Goal: Task Accomplishment & Management: Manage account settings

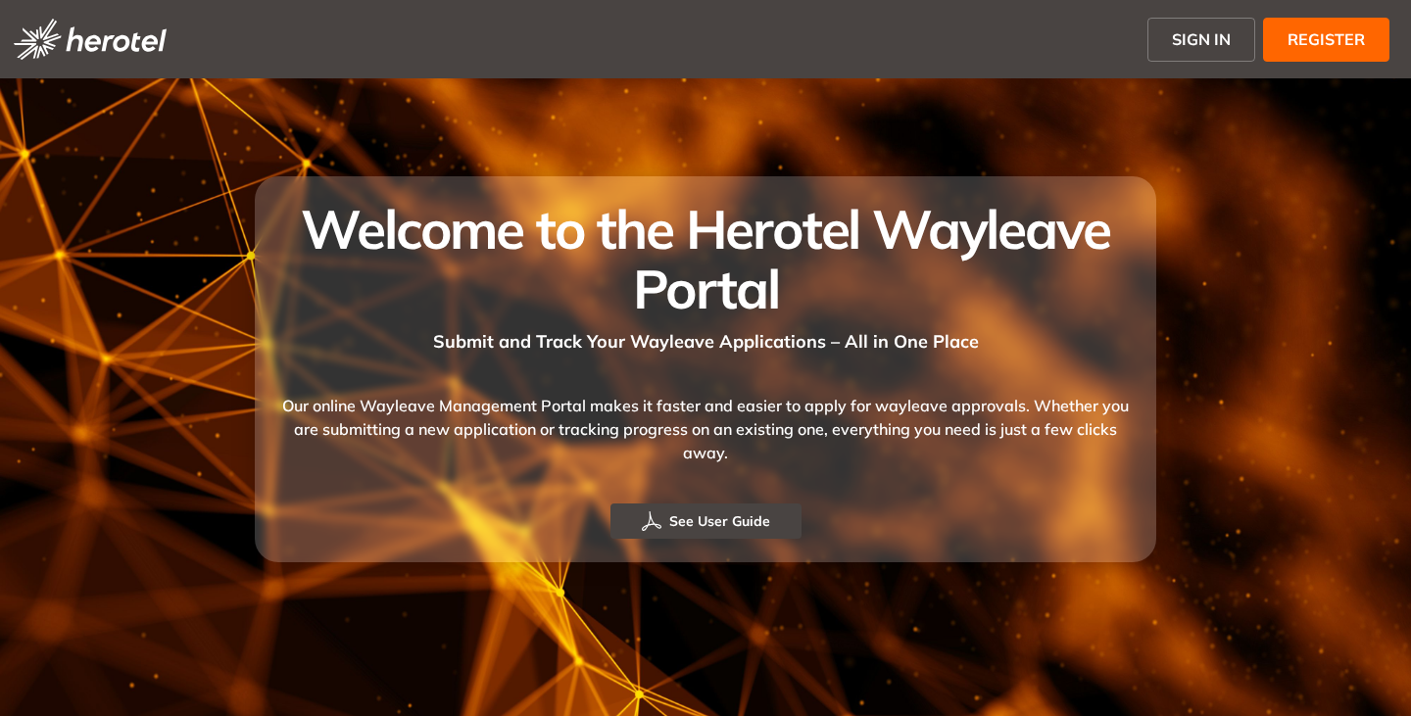
click at [1204, 39] on span "SIGN IN" at bounding box center [1201, 39] width 59 height 24
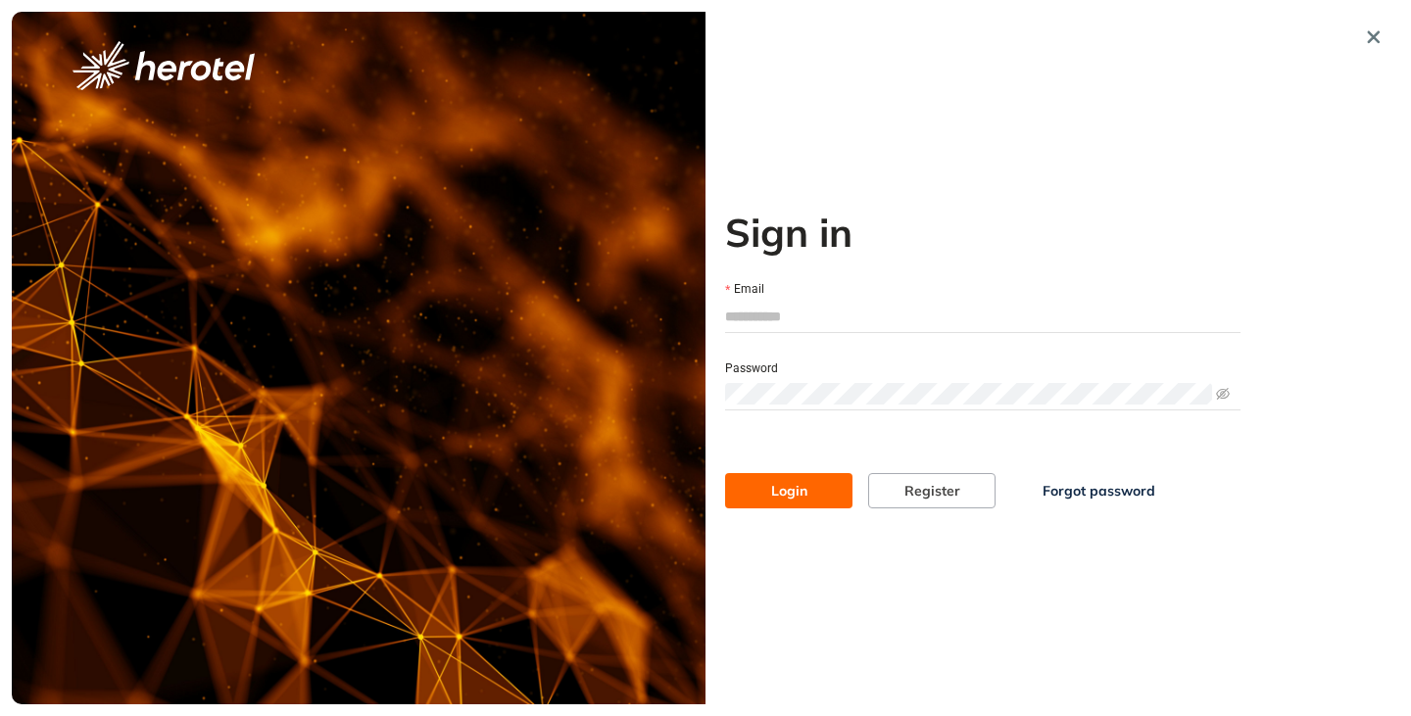
click at [743, 315] on input "Email" at bounding box center [982, 316] width 515 height 29
type input "**********"
click at [725, 473] on button "Login" at bounding box center [788, 490] width 127 height 35
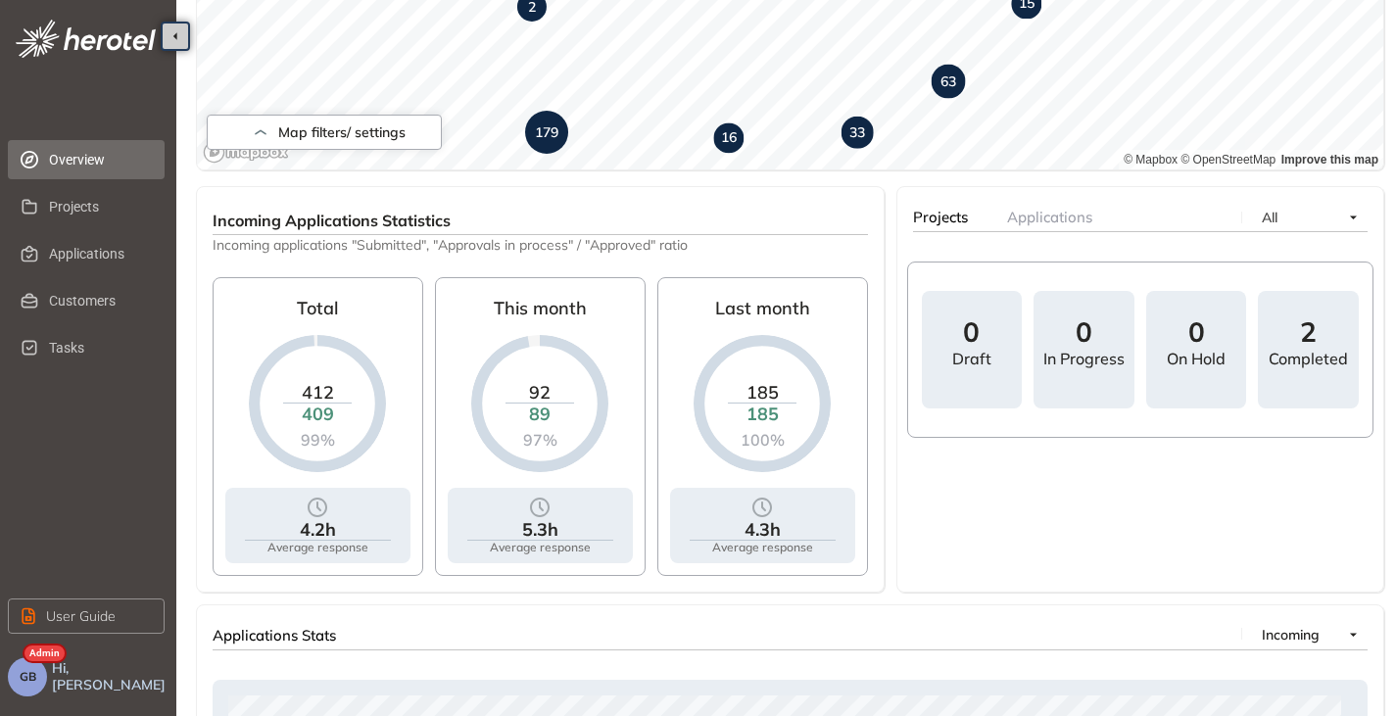
scroll to position [784, 0]
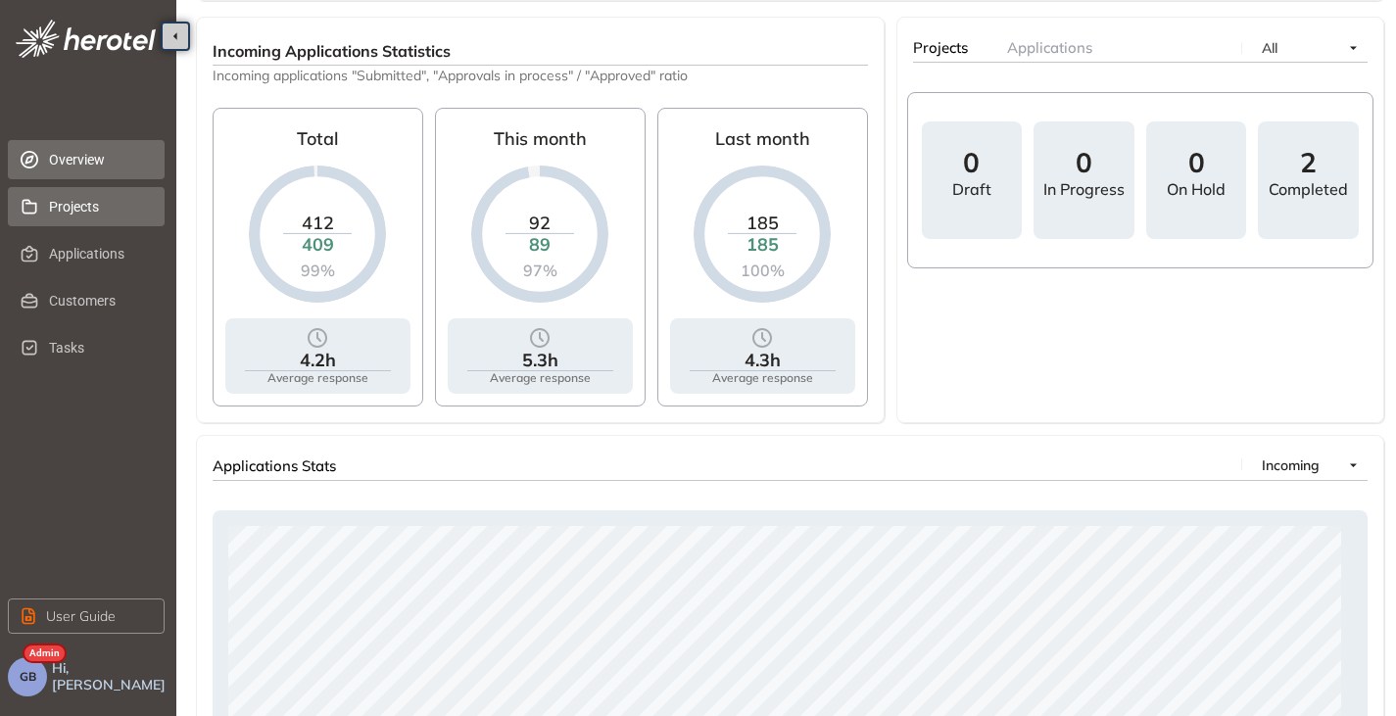
click at [73, 200] on span "Projects" at bounding box center [99, 206] width 100 height 39
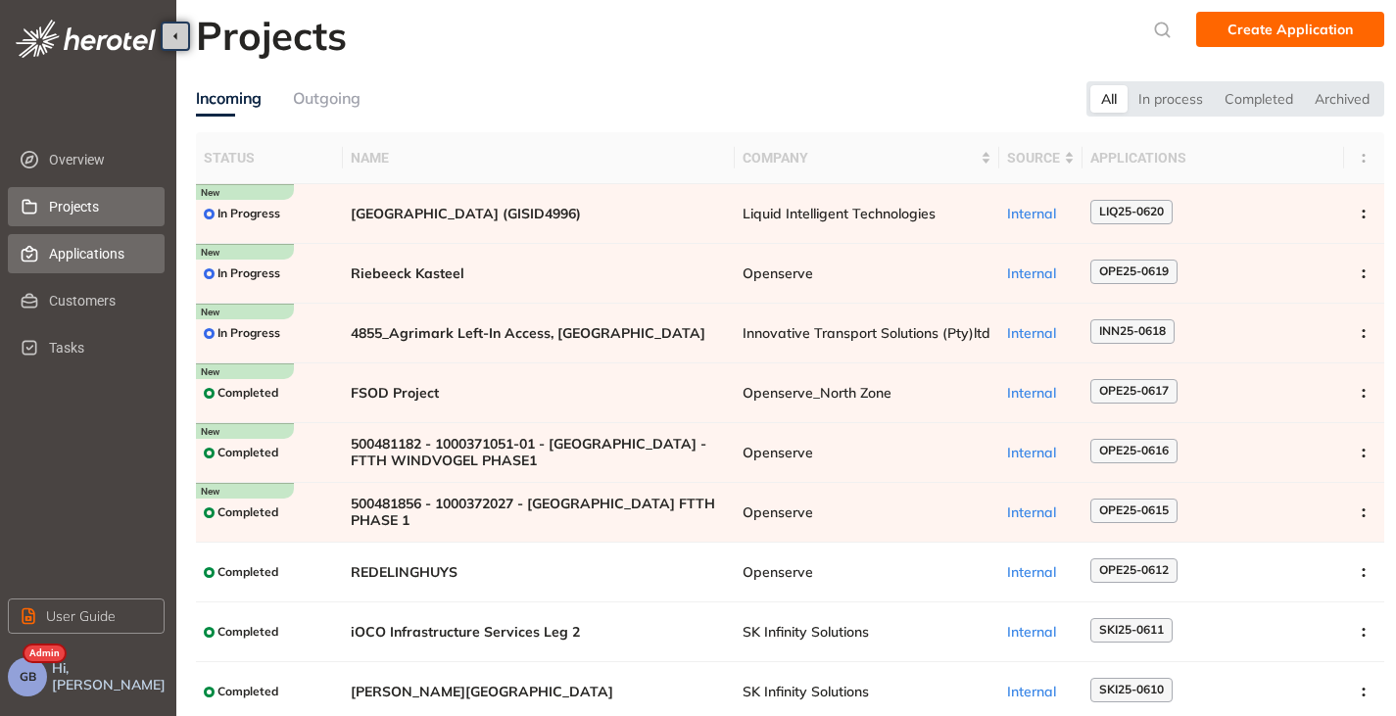
click at [78, 255] on span "Applications" at bounding box center [99, 253] width 100 height 39
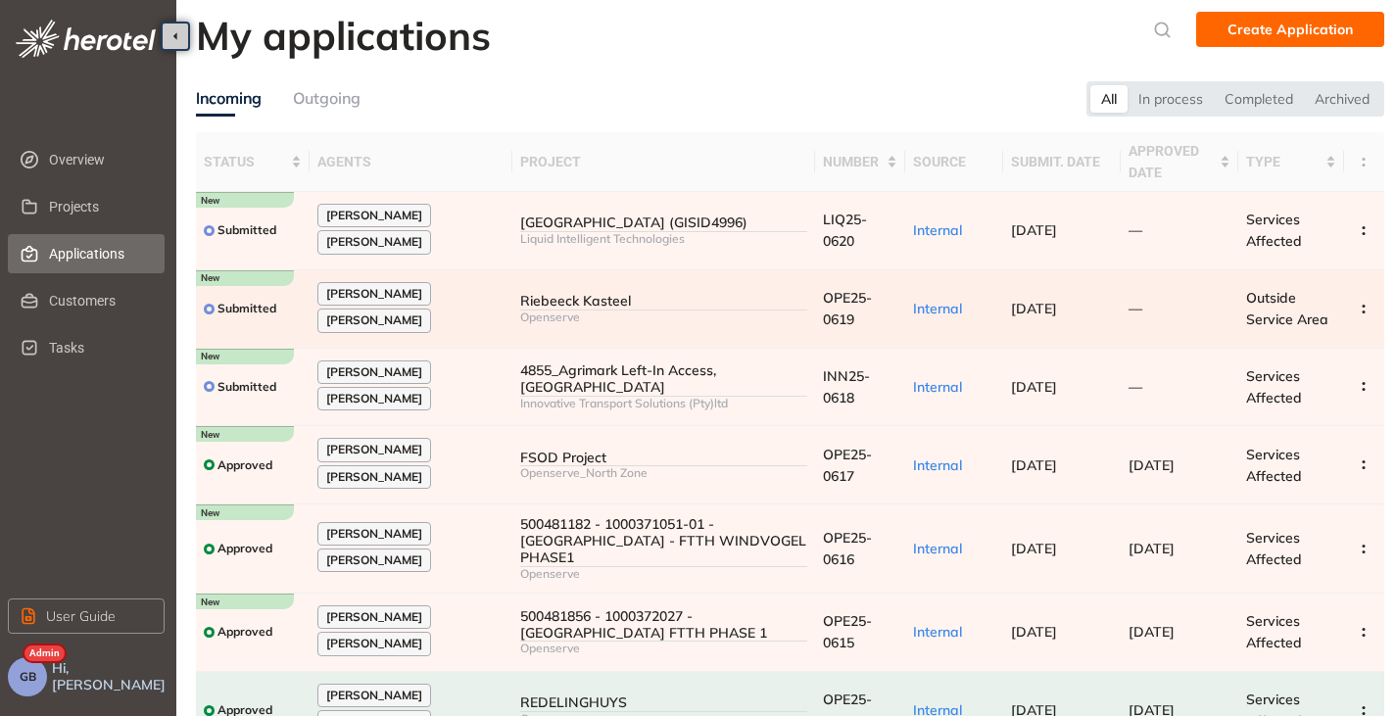
click at [596, 291] on td "Riebeeck Kasteel Openserve" at bounding box center [664, 309] width 302 height 78
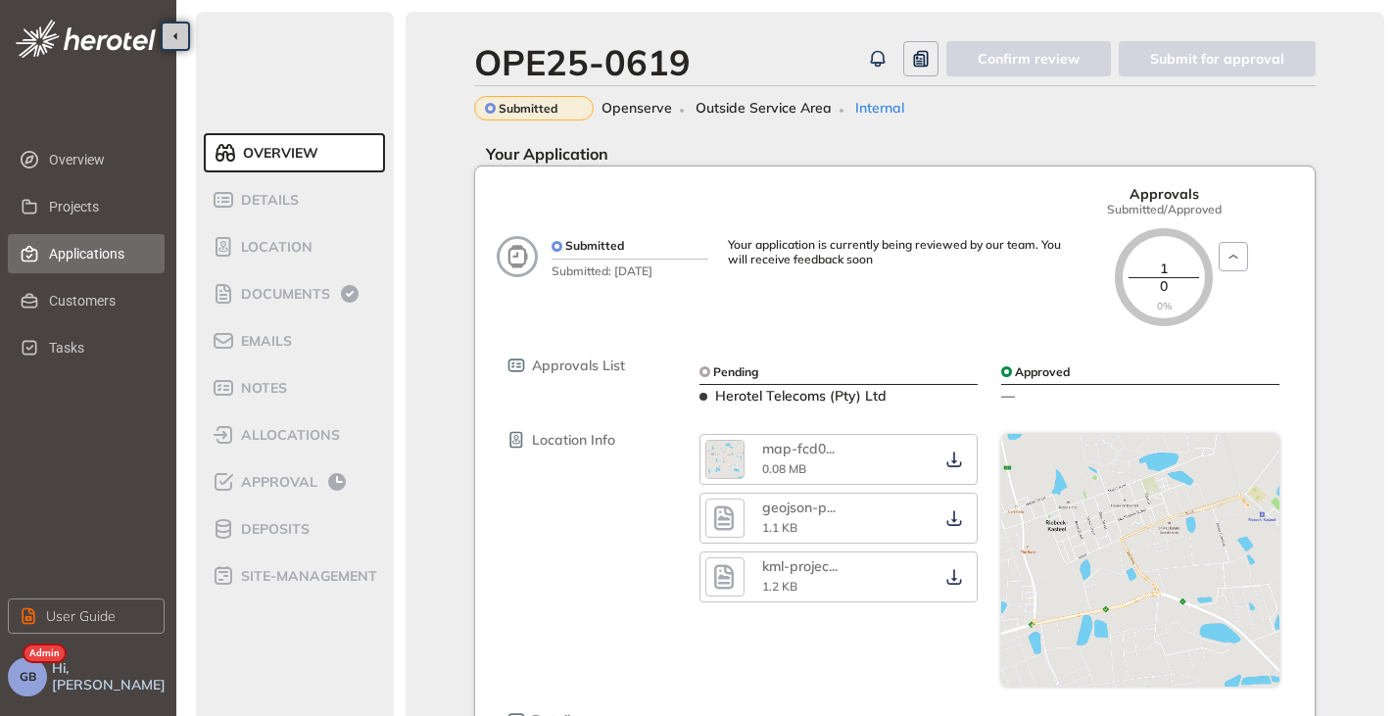
click at [74, 251] on span "Applications" at bounding box center [99, 253] width 100 height 39
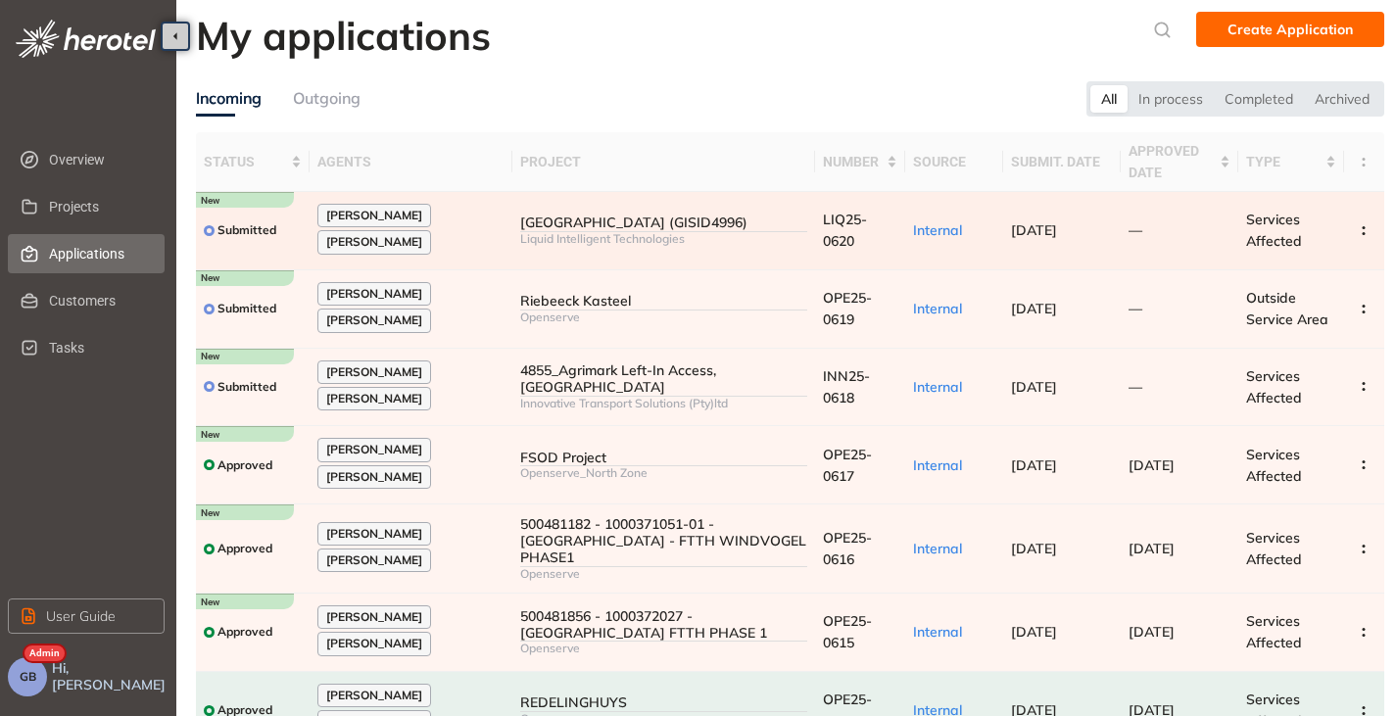
click at [666, 245] on div "Liquid Intelligent Technologies" at bounding box center [663, 239] width 286 height 14
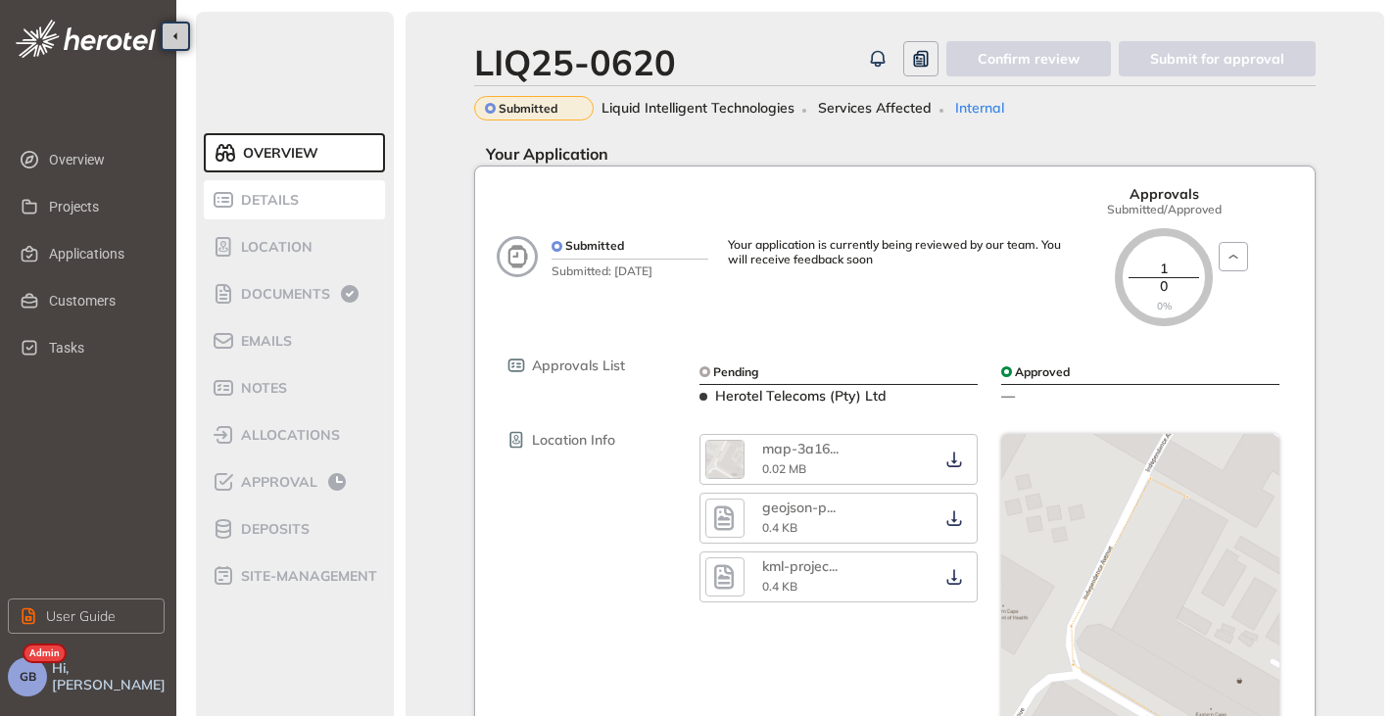
click at [277, 203] on span "Details" at bounding box center [267, 200] width 64 height 17
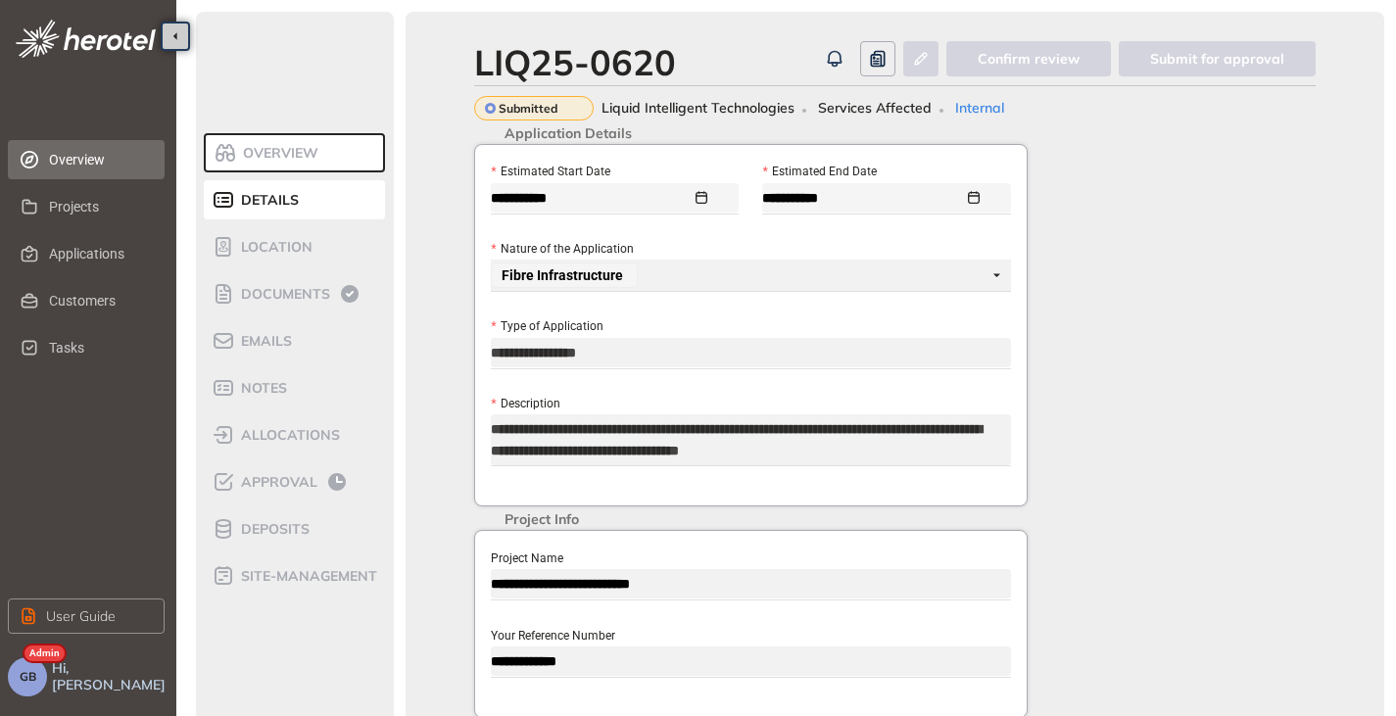
click at [119, 153] on span "Overview" at bounding box center [99, 159] width 100 height 39
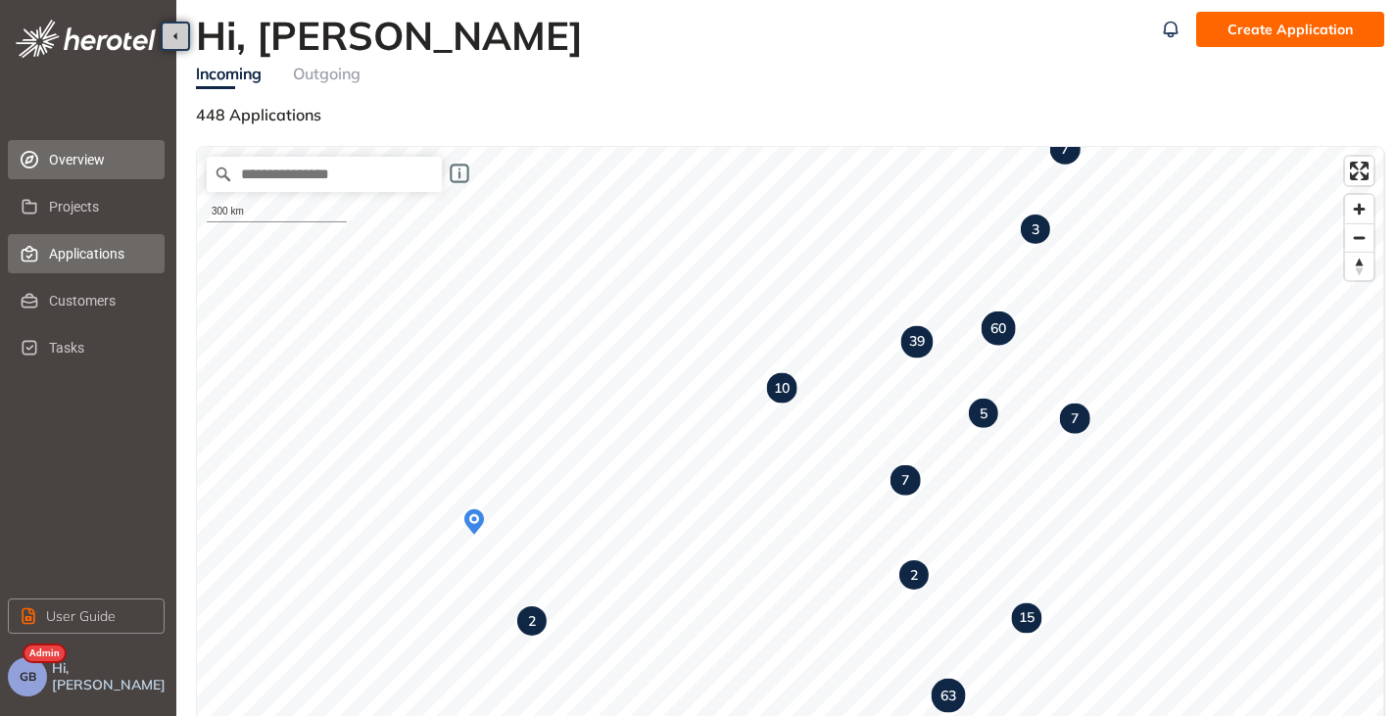
click at [65, 256] on span "Applications" at bounding box center [99, 253] width 100 height 39
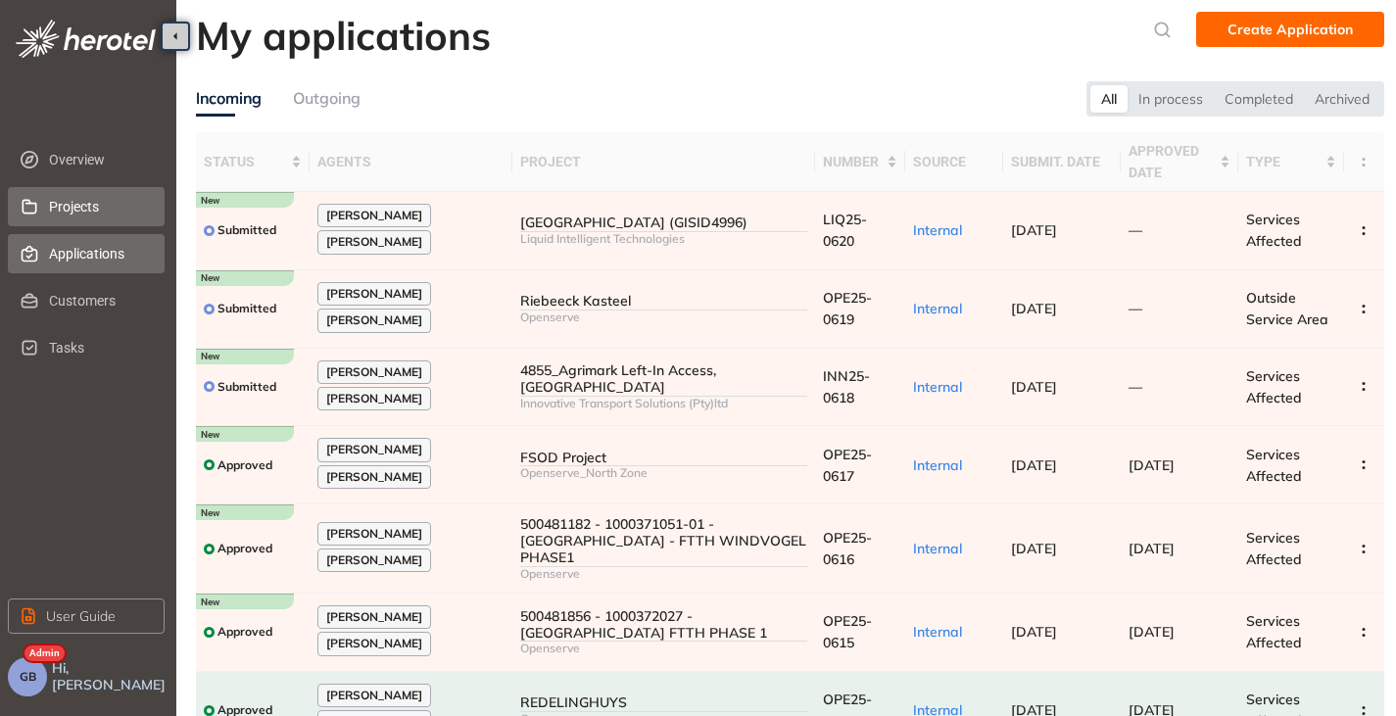
click at [71, 211] on span "Projects" at bounding box center [99, 206] width 100 height 39
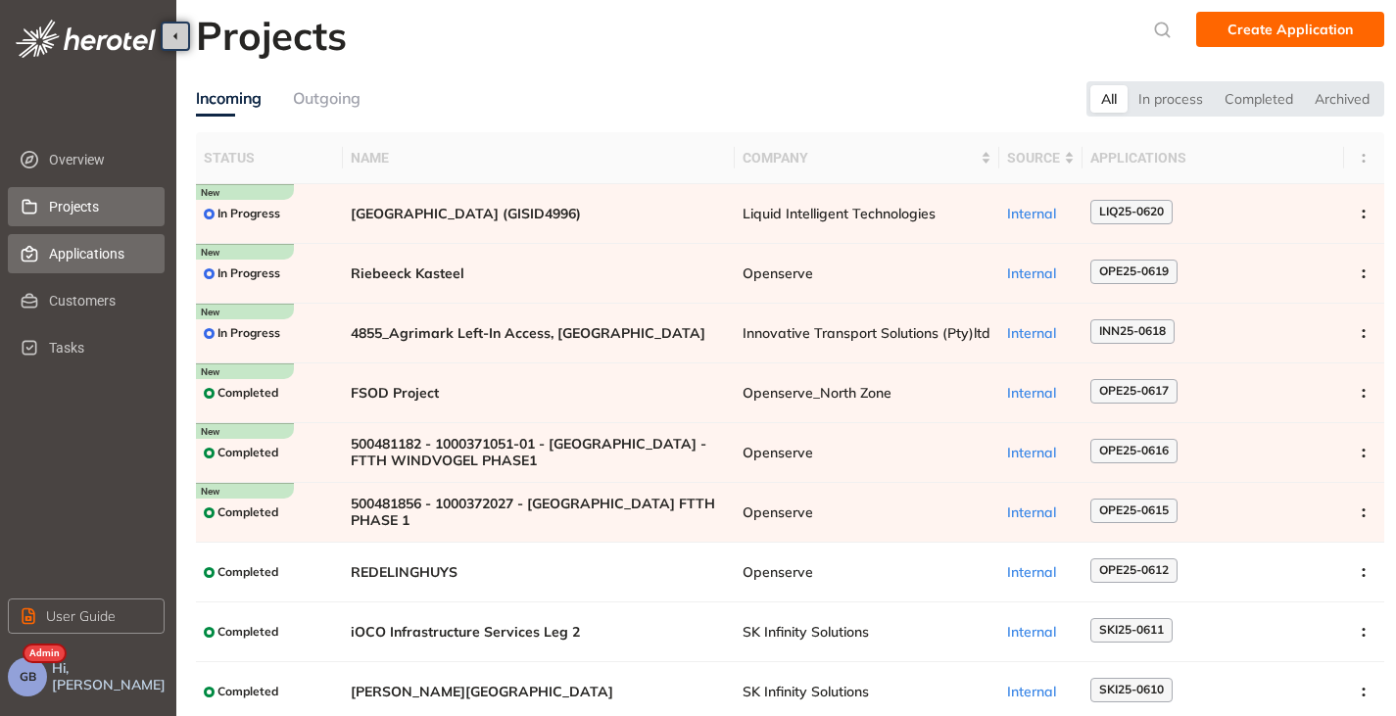
click at [113, 259] on span "Applications" at bounding box center [99, 253] width 100 height 39
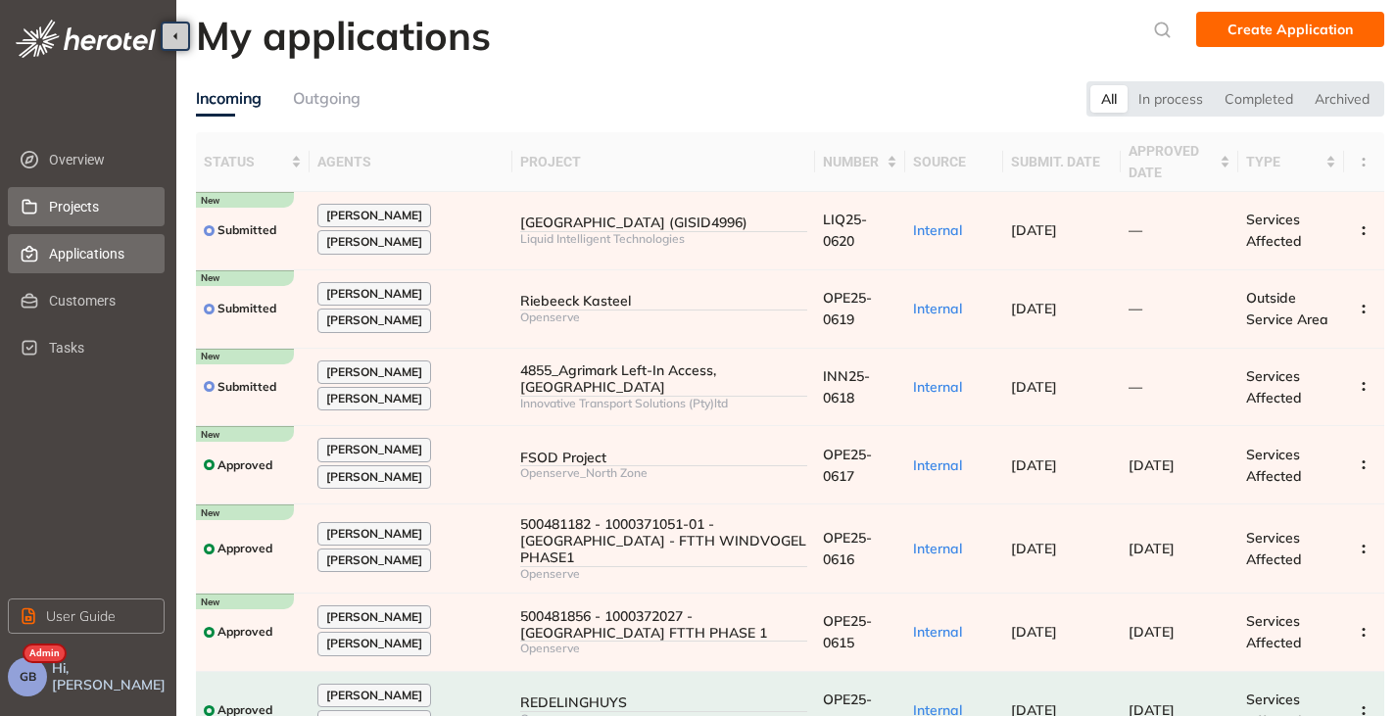
click at [75, 217] on span "Projects" at bounding box center [99, 206] width 100 height 39
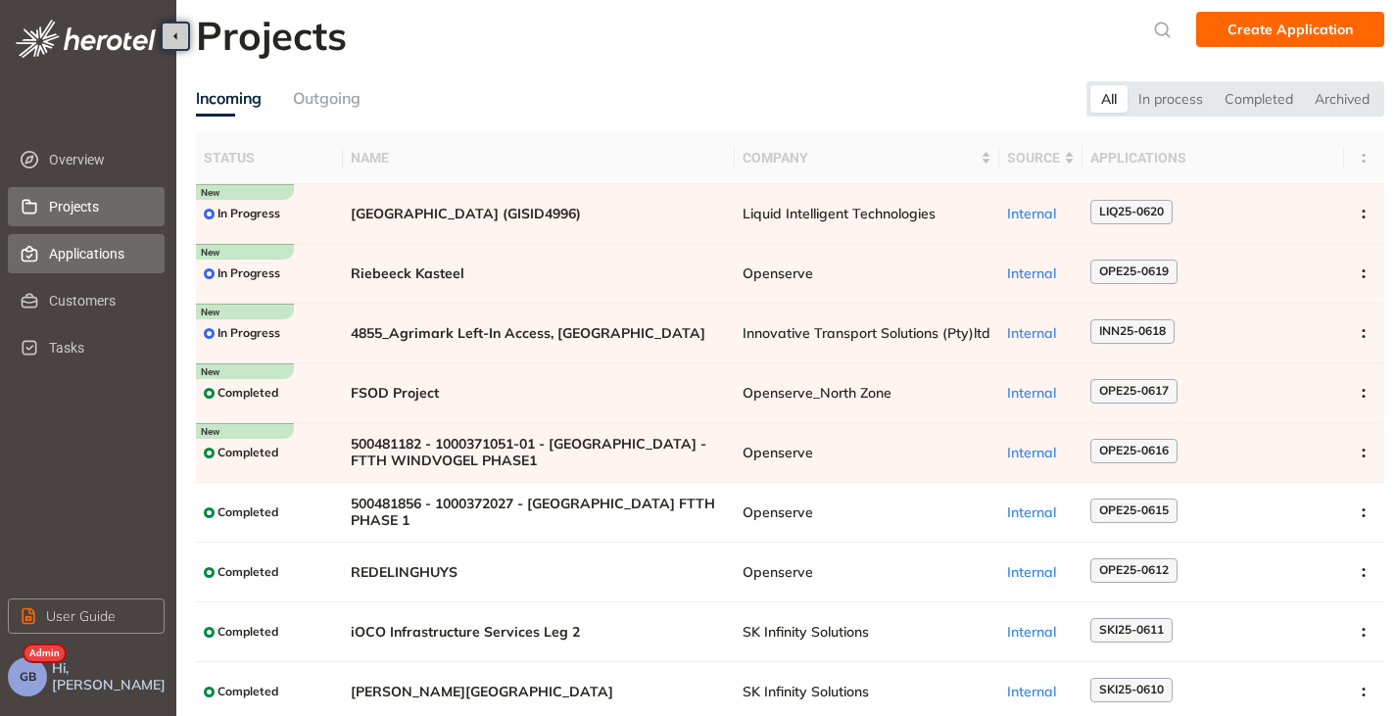
click at [82, 239] on span "Applications" at bounding box center [99, 253] width 100 height 39
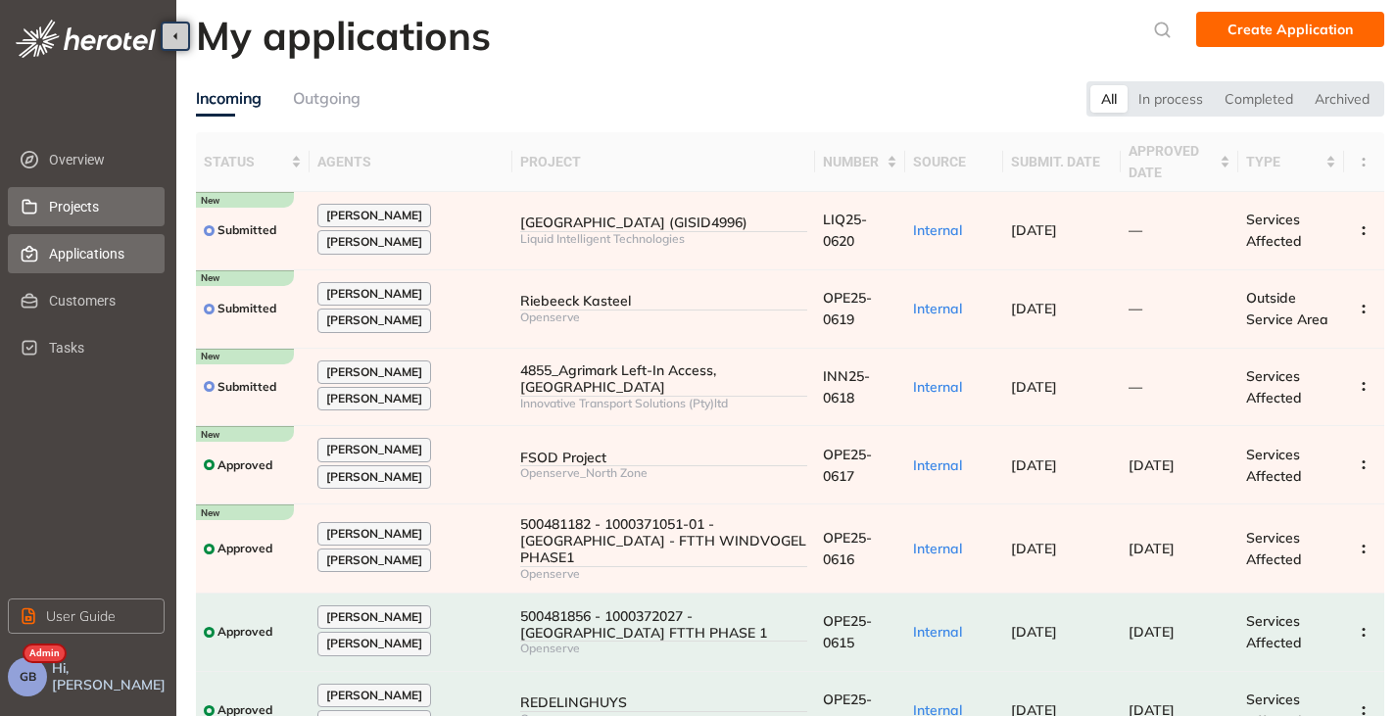
click at [39, 207] on li "Projects" at bounding box center [86, 206] width 157 height 39
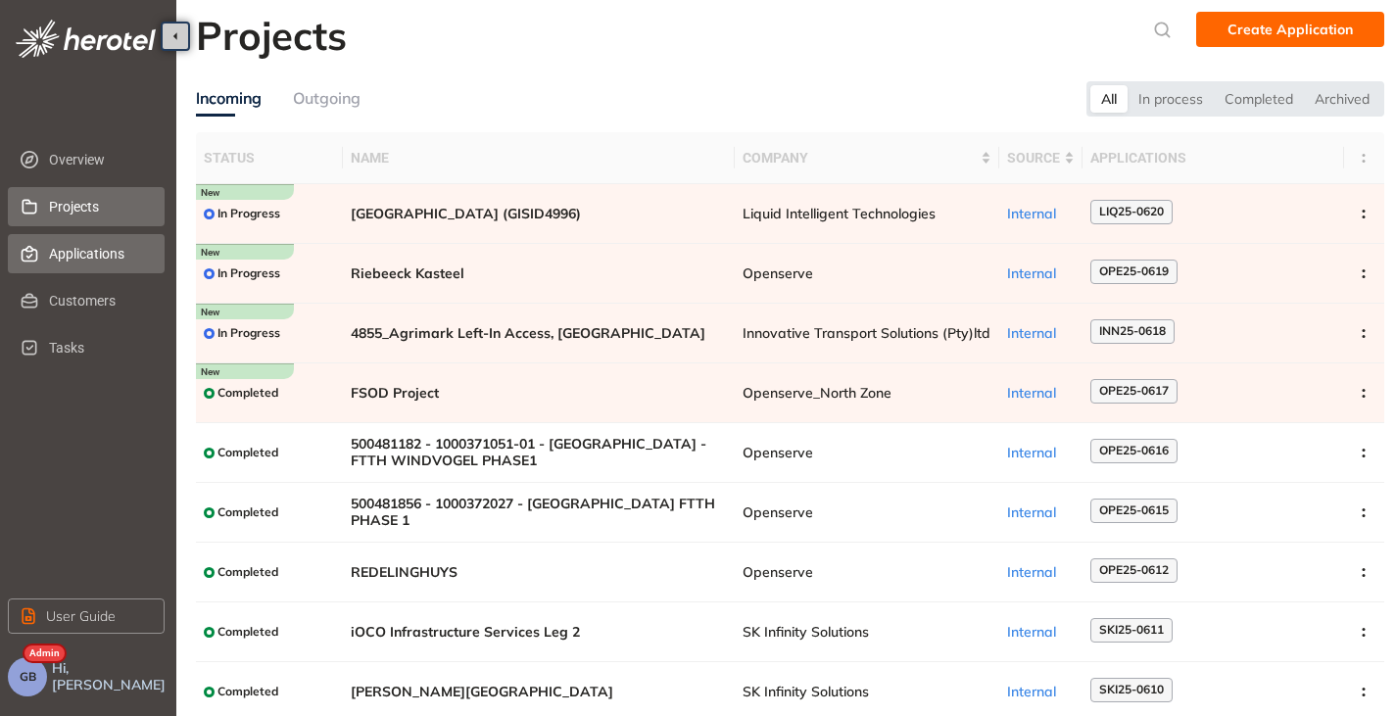
click at [72, 248] on span "Applications" at bounding box center [99, 253] width 100 height 39
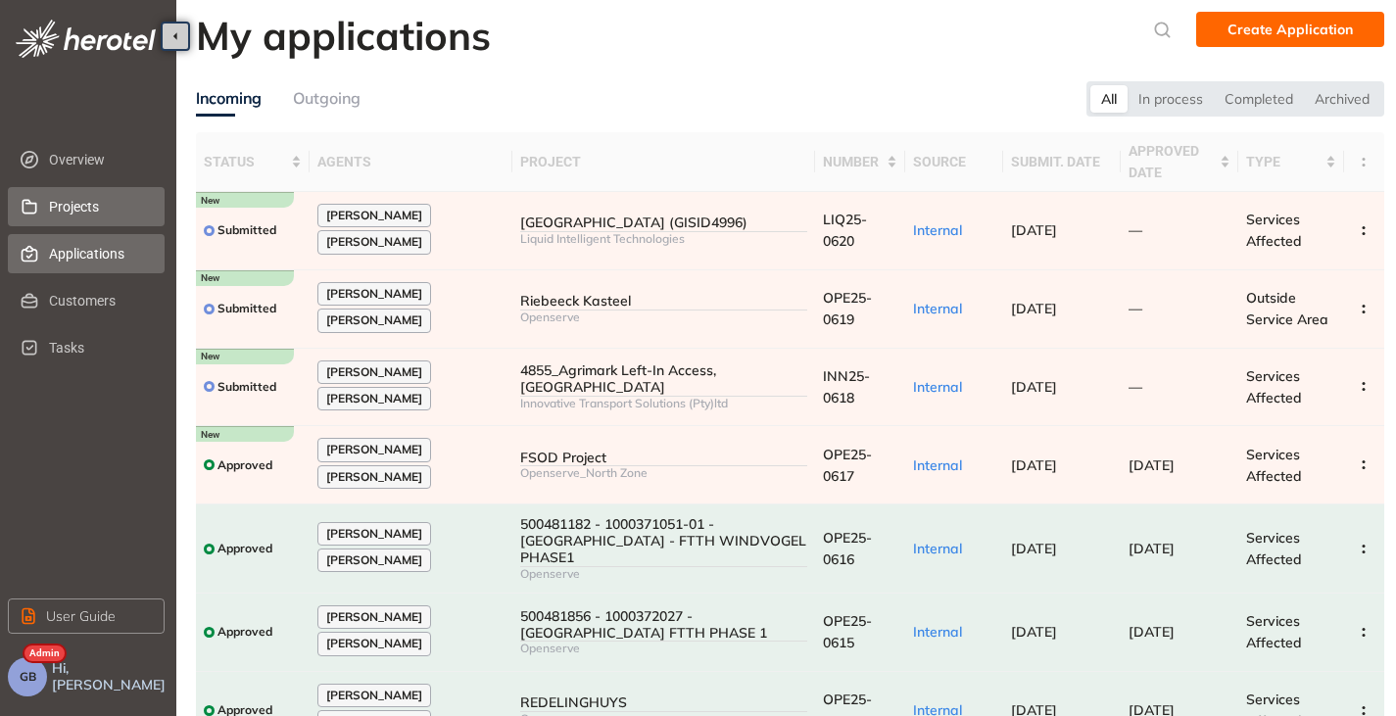
click at [54, 202] on span "Projects" at bounding box center [99, 206] width 100 height 39
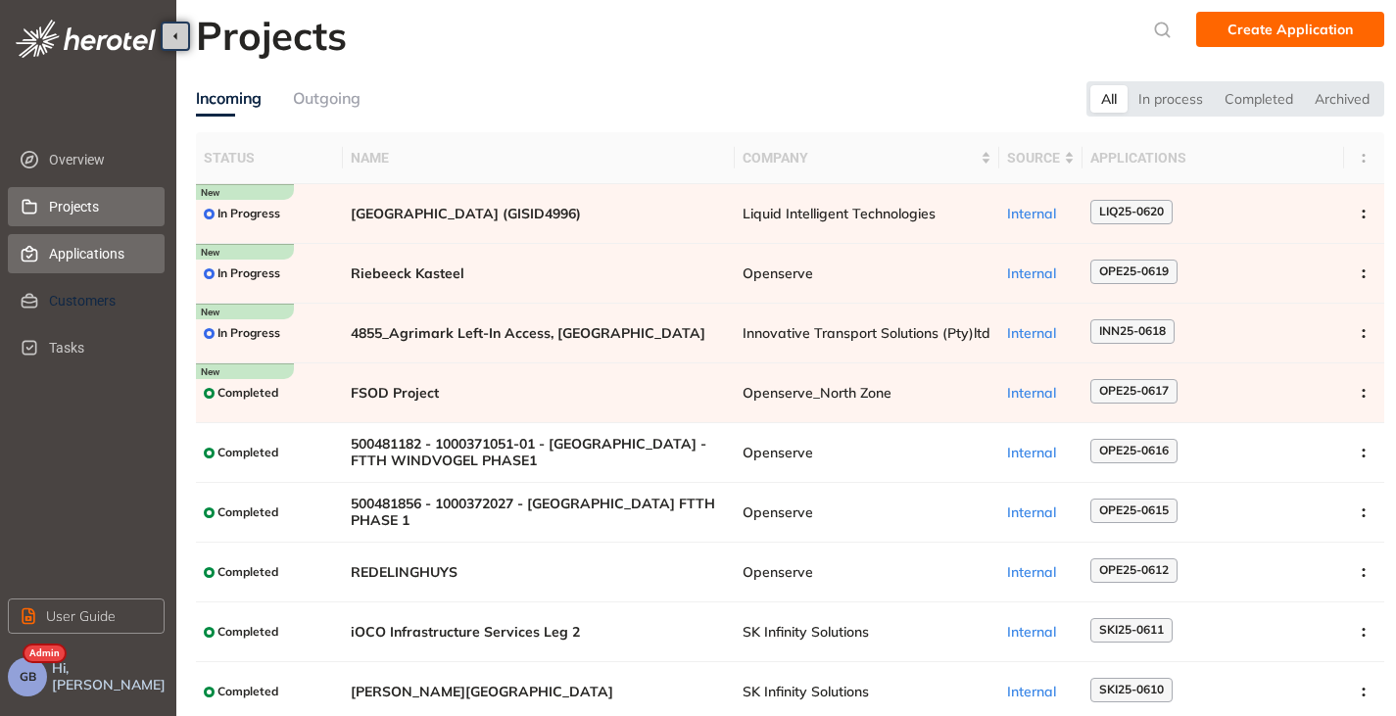
click at [109, 253] on span "Applications" at bounding box center [99, 253] width 100 height 39
